Goal: Information Seeking & Learning: Understand process/instructions

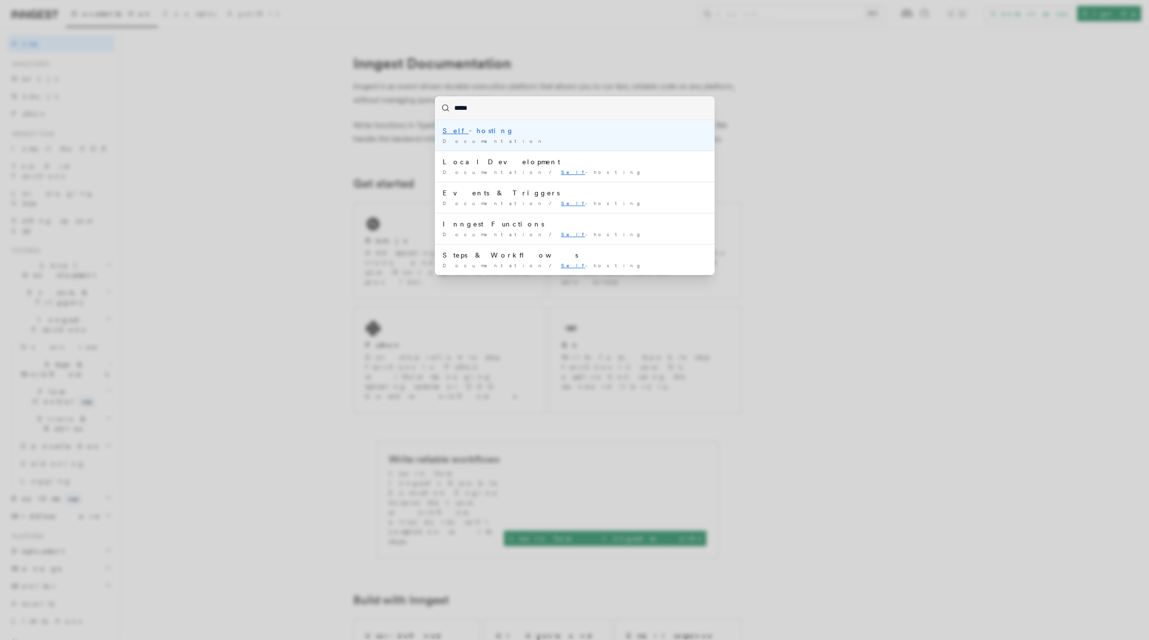
type input "******"
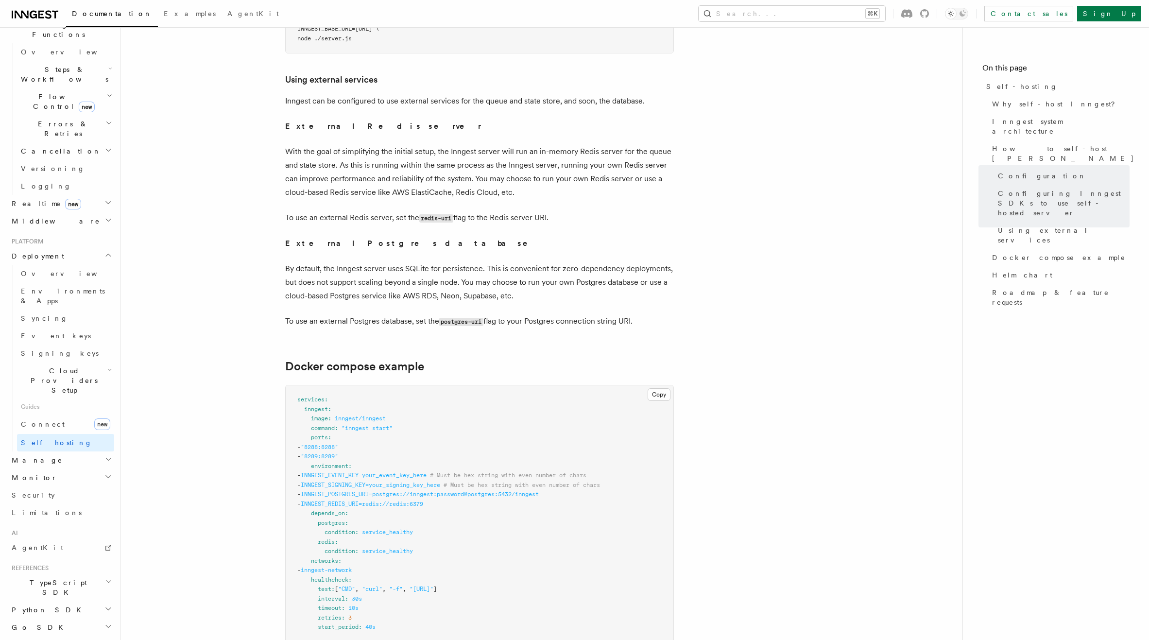
scroll to position [2383, 0]
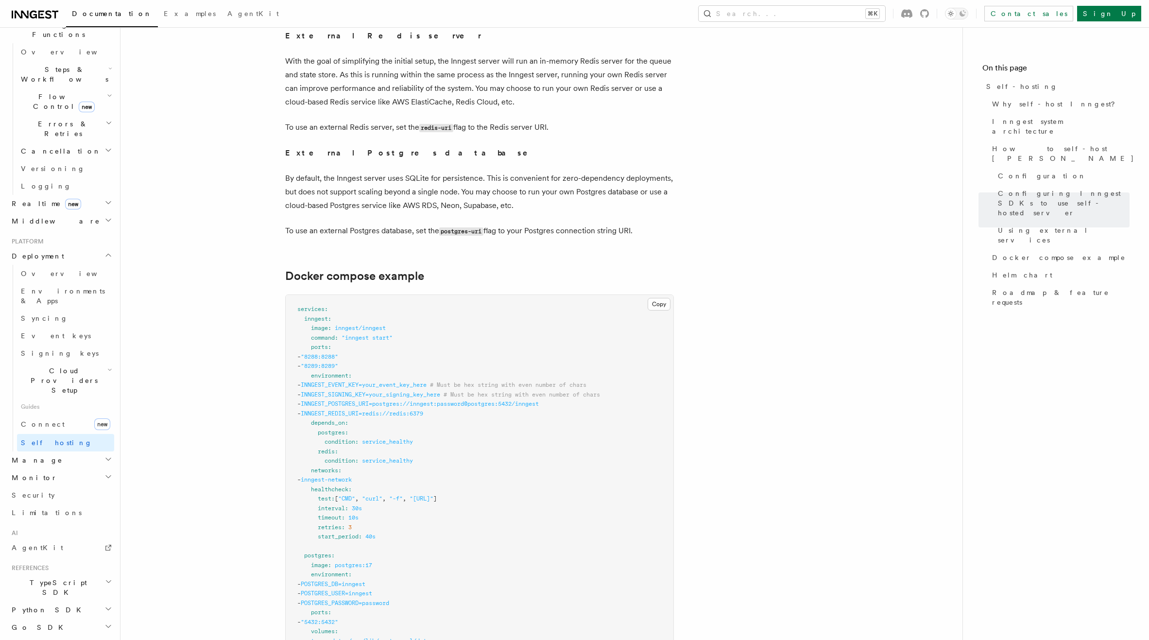
click at [337, 400] on span "INNGEST_POSTGRES_URI=postgres://inngest:password@postgres:5432/inngest" at bounding box center [420, 403] width 238 height 7
copy code "- INNGEST_POSTGRES_URI=postgres://inngest:password@postgres:5432/inngest"
click at [273, 272] on icon at bounding box center [271, 277] width 10 height 10
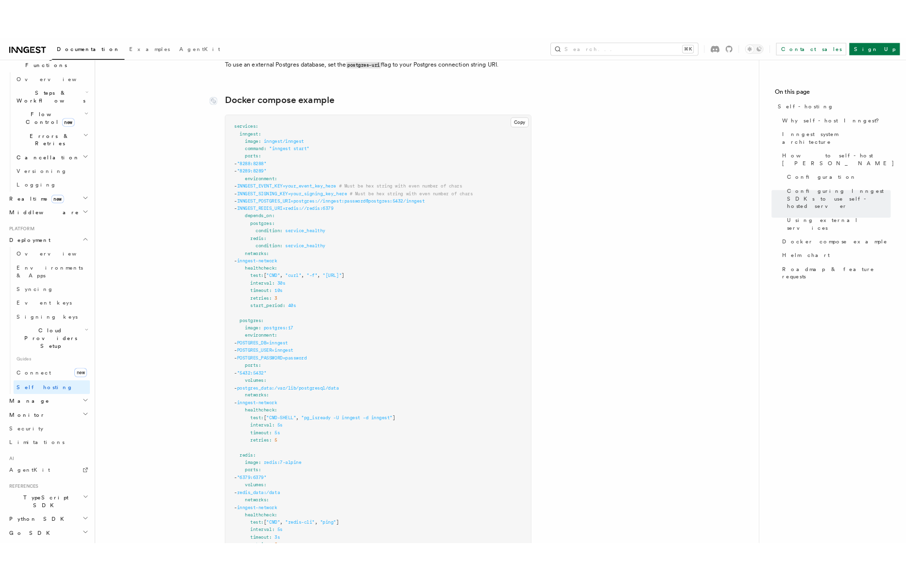
scroll to position [2583, 0]
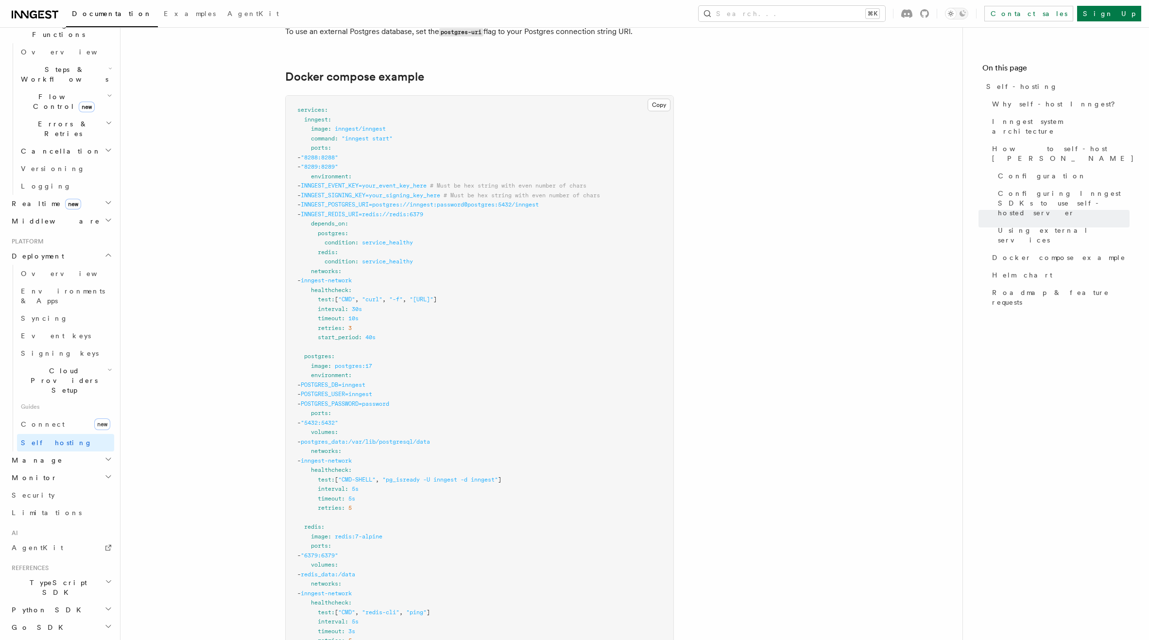
click at [408, 362] on pre "services : inngest : image : inngest/inngest command : "inngest start" ports : …" at bounding box center [480, 418] width 388 height 645
